Goal: Information Seeking & Learning: Check status

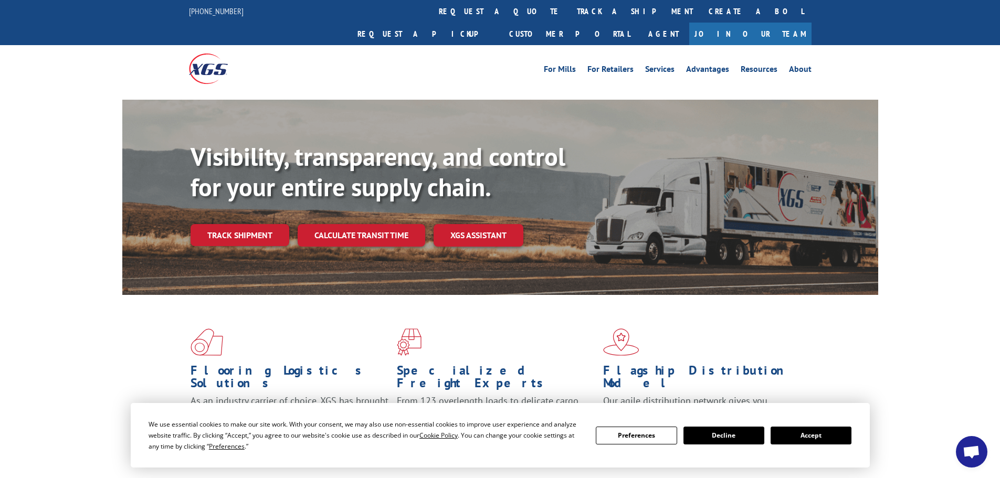
click at [663, 437] on button "Preferences" at bounding box center [636, 436] width 81 height 18
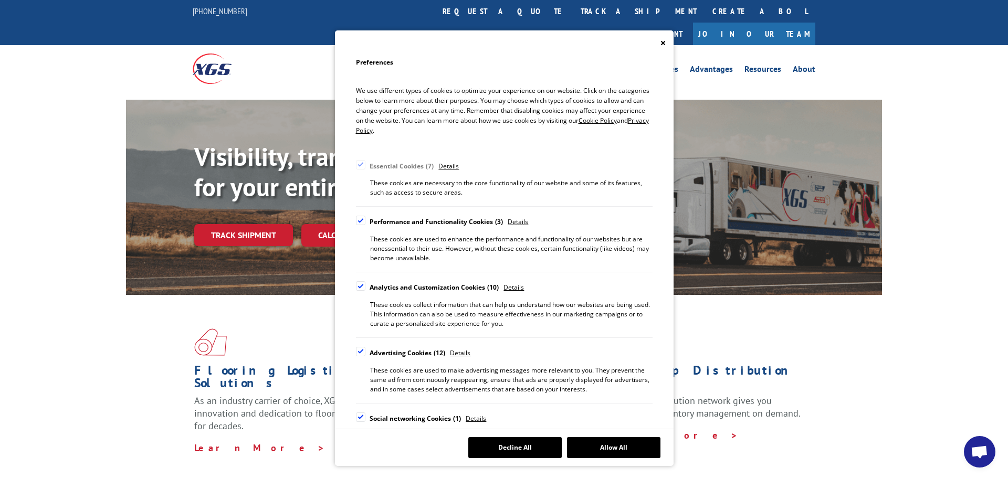
click at [661, 39] on button "Close" at bounding box center [662, 42] width 5 height 9
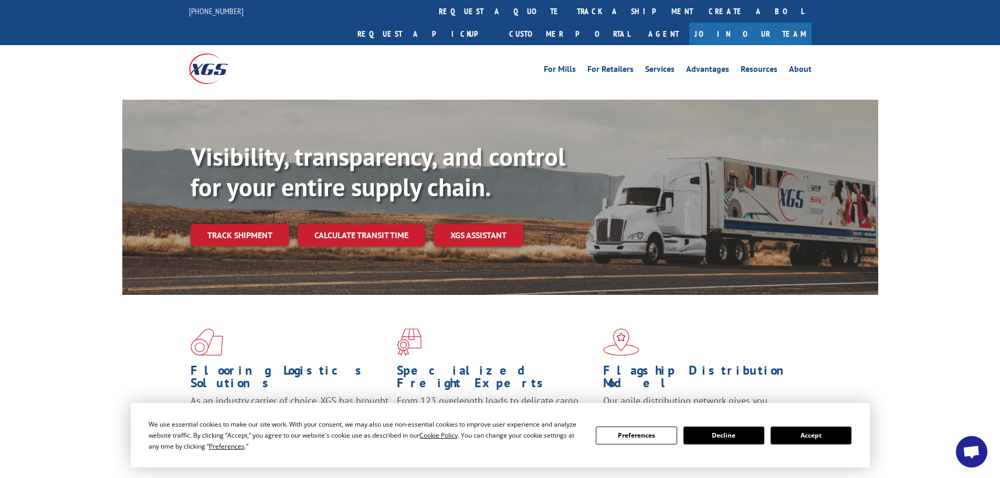
click at [790, 436] on button "Accept" at bounding box center [810, 436] width 81 height 18
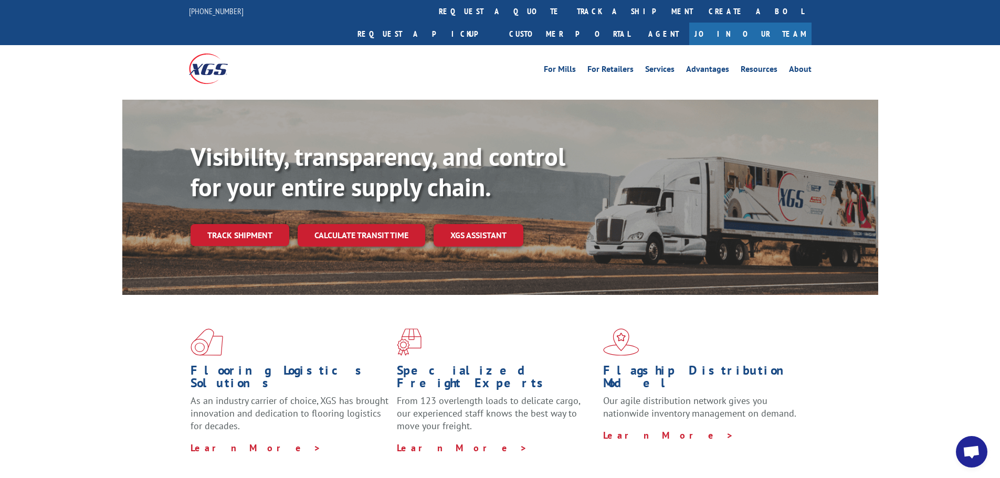
scroll to position [52, 0]
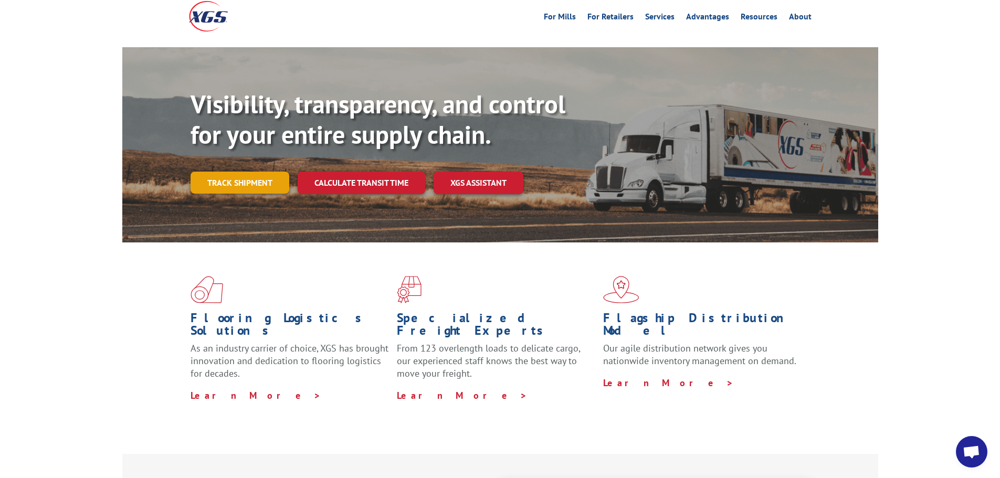
click at [241, 172] on link "Track shipment" at bounding box center [240, 183] width 99 height 22
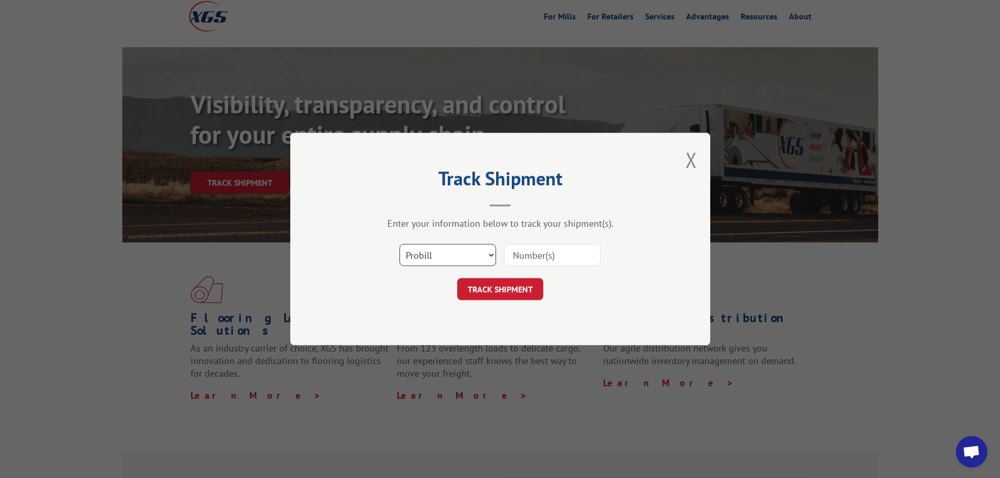
click at [490, 252] on select "Select category... Probill BOL PO" at bounding box center [447, 255] width 97 height 22
select select "po"
click at [399, 244] on select "Select category... Probill BOL PO" at bounding box center [447, 255] width 97 height 22
drag, startPoint x: 567, startPoint y: 326, endPoint x: 564, endPoint y: 308, distance: 18.1
click at [567, 326] on div "Track Shipment Enter your information below to track your shipment(s). Select c…" at bounding box center [500, 239] width 420 height 213
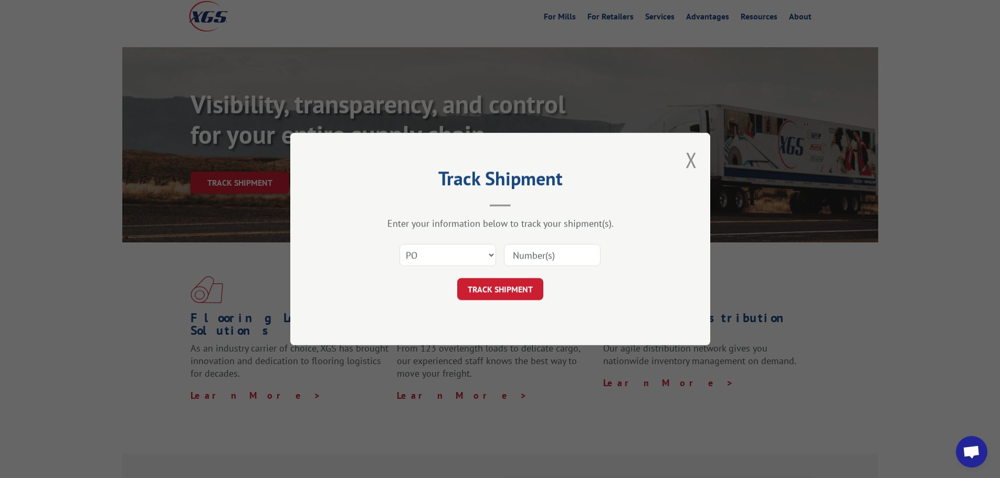
click at [533, 255] on input at bounding box center [552, 255] width 97 height 22
paste input "449334"
type input "449334"
click at [487, 257] on select "Select category... Probill BOL PO" at bounding box center [447, 255] width 97 height 22
select select "bol"
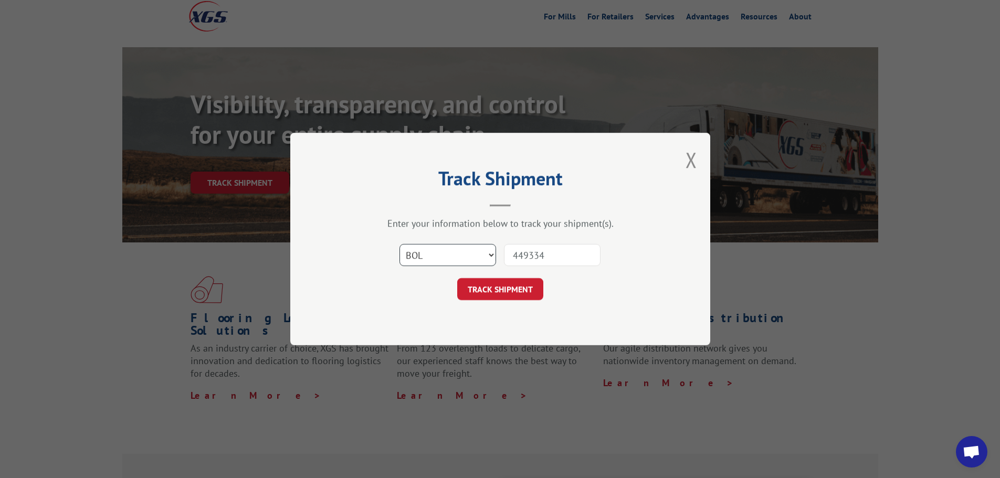
click at [399, 244] on select "Select category... Probill BOL PO" at bounding box center [447, 255] width 97 height 22
click at [500, 289] on button "TRACK SHIPMENT" at bounding box center [500, 289] width 86 height 22
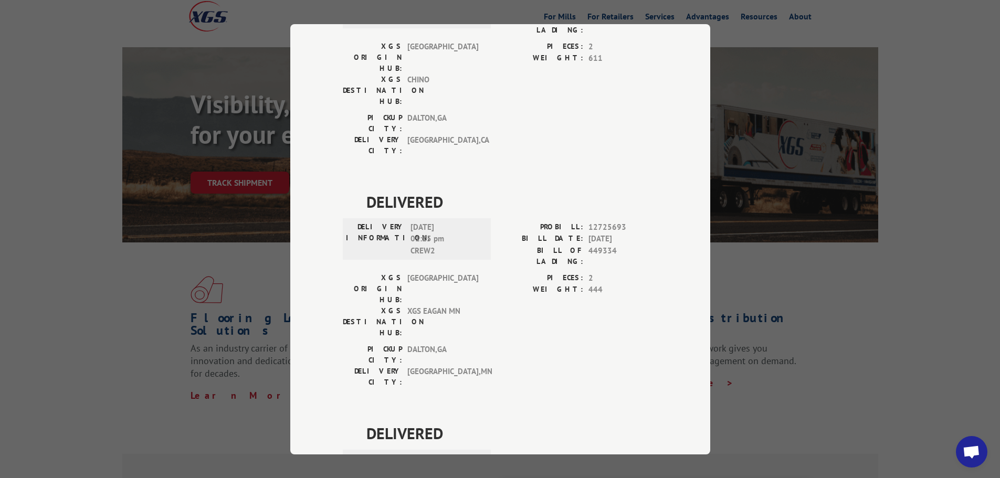
scroll to position [105, 0]
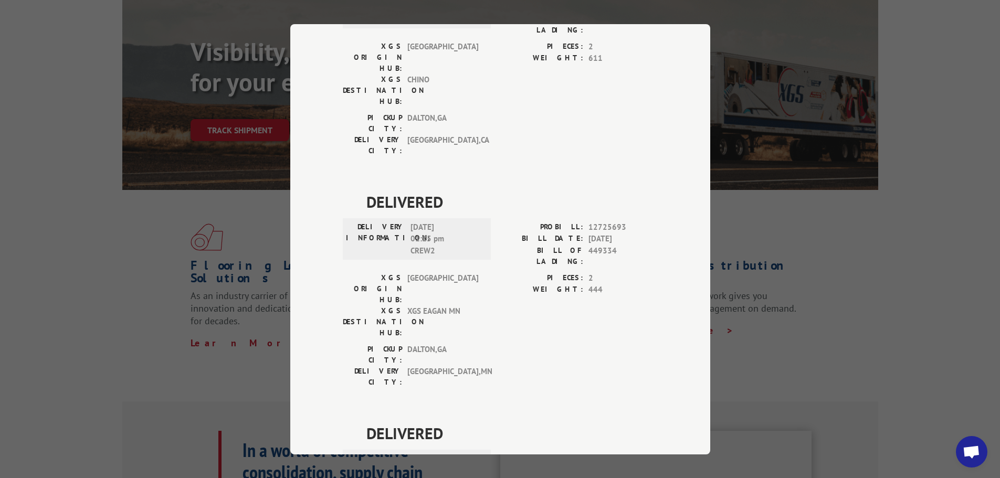
click at [495, 452] on div "DELIVERY INFORMATION: [DATE] 12:30 pm OAKLEY PROBILL: 17601805 BILL DATE: [DATE…" at bounding box center [500, 477] width 315 height 51
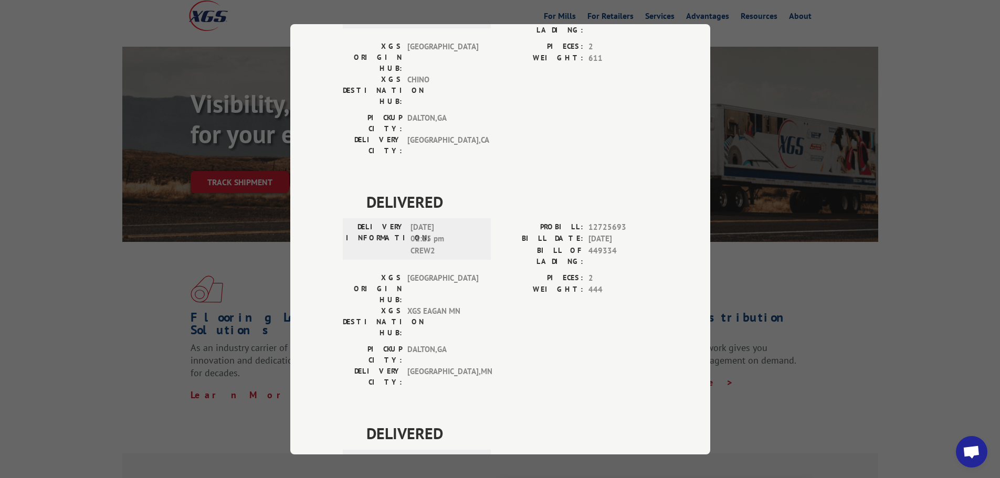
scroll to position [52, 0]
click at [786, 238] on div "Track Shipment DELIVERED DELIVERY INFORMATION: PROBILL: 9604921 BILL DATE: [DAT…" at bounding box center [500, 239] width 1000 height 478
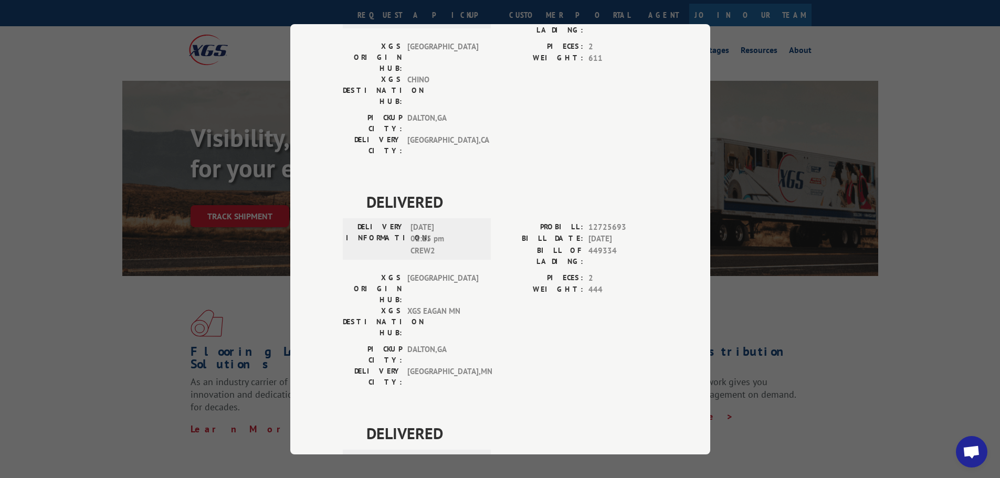
scroll to position [0, 0]
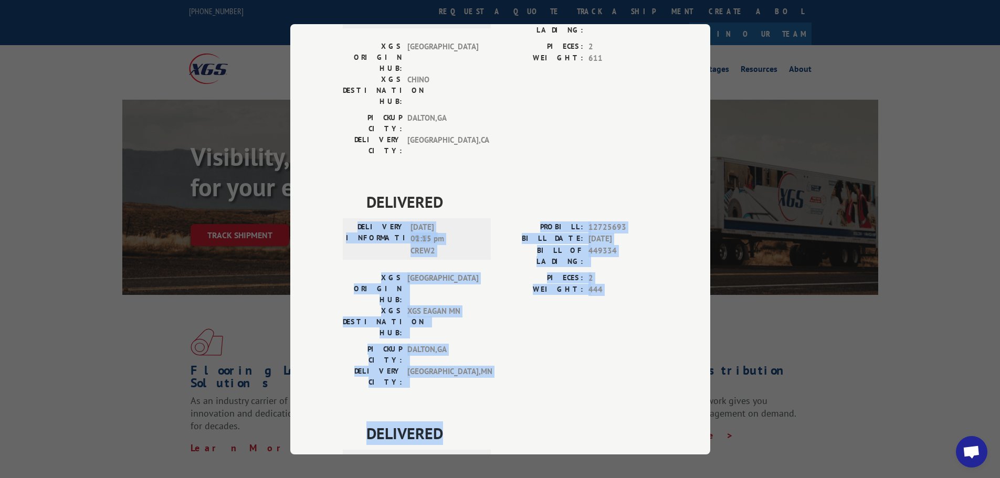
drag, startPoint x: 680, startPoint y: 85, endPoint x: 705, endPoint y: 237, distance: 154.2
click at [705, 237] on div "Track Shipment DELIVERED DELIVERY INFORMATION: PROBILL: 9604921 BILL DATE: [DAT…" at bounding box center [500, 239] width 420 height 430
click at [680, 120] on div "Track Shipment DELIVERED DELIVERY INFORMATION: PROBILL: 9604921 BILL DATE: [DAT…" at bounding box center [500, 239] width 420 height 430
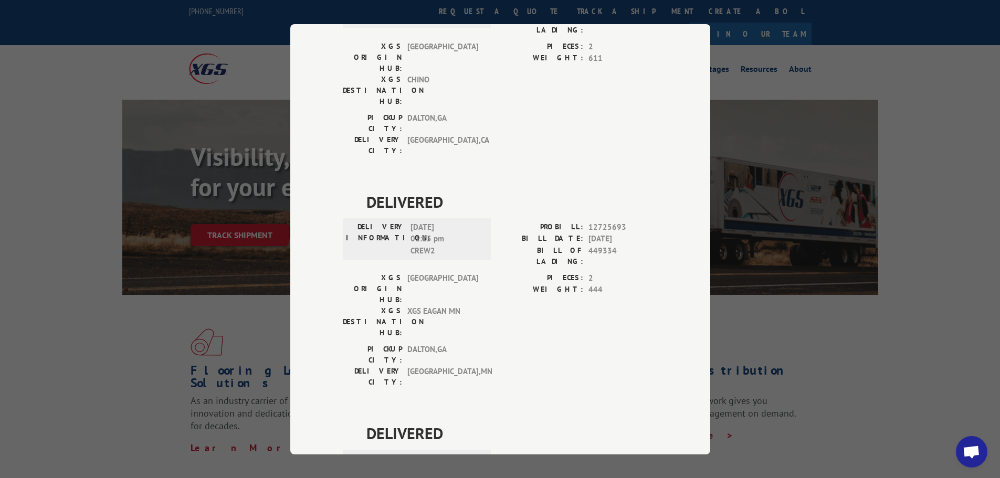
click at [712, 22] on div "Track Shipment DELIVERED DELIVERY INFORMATION: PROBILL: 9604921 BILL DATE: [DAT…" at bounding box center [500, 239] width 1000 height 478
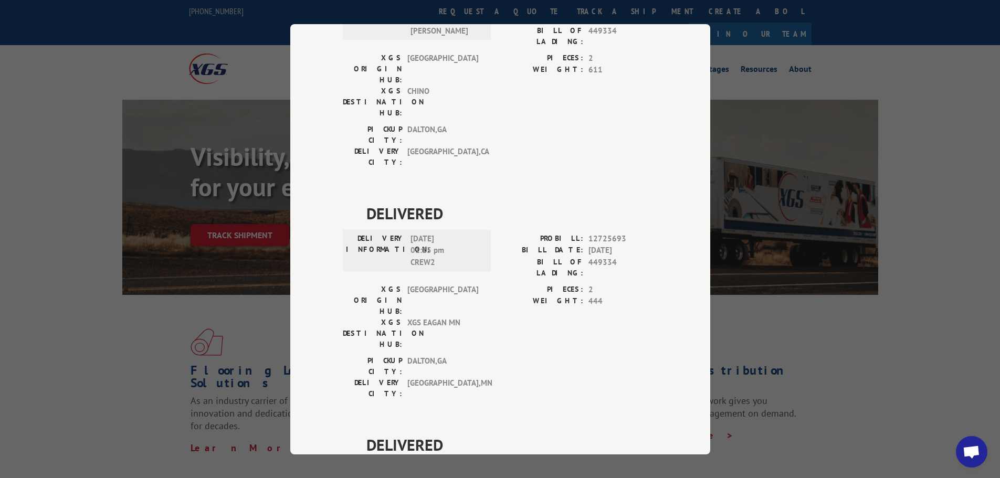
scroll to position [363, 0]
